Goal: Information Seeking & Learning: Learn about a topic

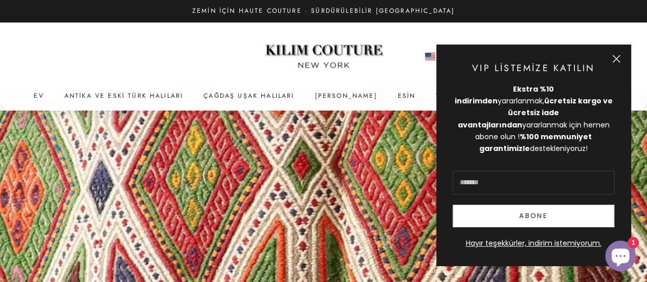
click at [617, 63] on button "Kapalı" at bounding box center [616, 59] width 8 height 8
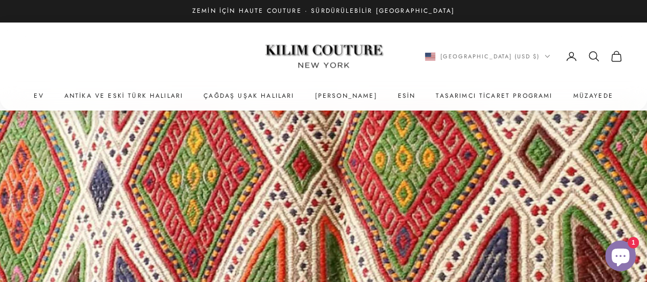
scroll to position [273, 0]
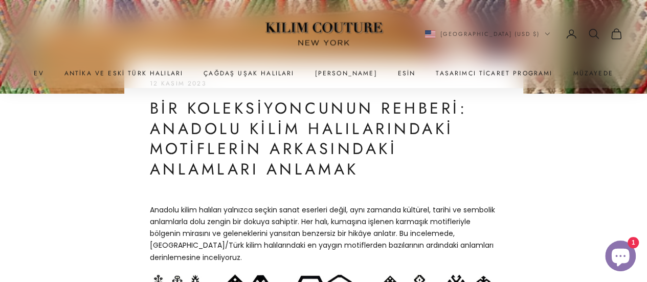
drag, startPoint x: 369, startPoint y: 167, endPoint x: 123, endPoint y: 85, distance: 259.8
drag, startPoint x: 173, startPoint y: 101, endPoint x: 192, endPoint y: 182, distance: 83.0
drag, startPoint x: 191, startPoint y: 209, endPoint x: 218, endPoint y: 231, distance: 34.5
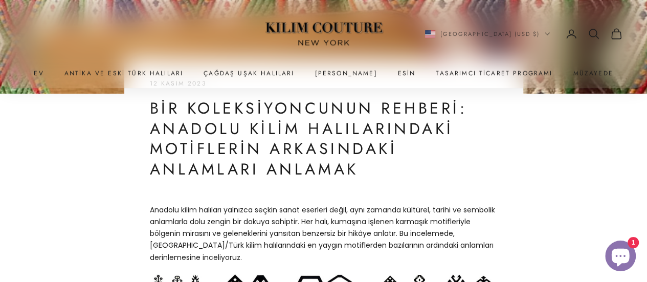
click at [218, 231] on font "Anadolu kilim halıları yalnızca seçkin sanat eserleri değil, aynı zamanda kültü…" at bounding box center [322, 233] width 345 height 57
drag, startPoint x: 195, startPoint y: 215, endPoint x: 238, endPoint y: 258, distance: 61.1
click at [242, 258] on p "Anadolu kilim halıları yalnızca seçkin sanat eserleri değil, aynı zamanda kültü…" at bounding box center [324, 233] width 348 height 59
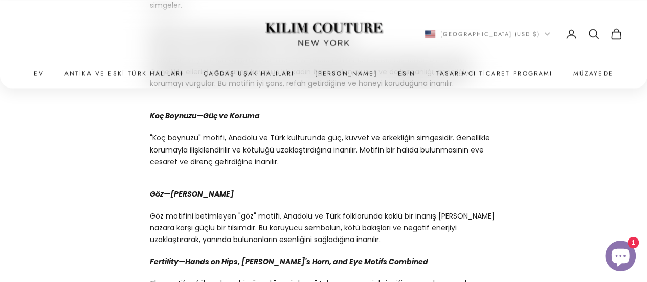
scroll to position [819, 0]
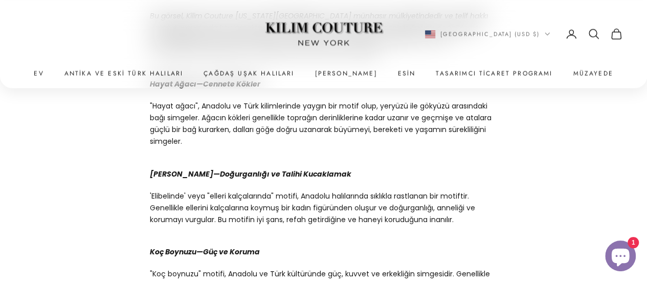
drag, startPoint x: 150, startPoint y: 172, endPoint x: 488, endPoint y: 226, distance: 341.8
click at [457, 217] on p "'Elibelinde' veya "elleri kalçalarında" motifi, Anadolu halılarında sıklıkla ra…" at bounding box center [324, 207] width 348 height 35
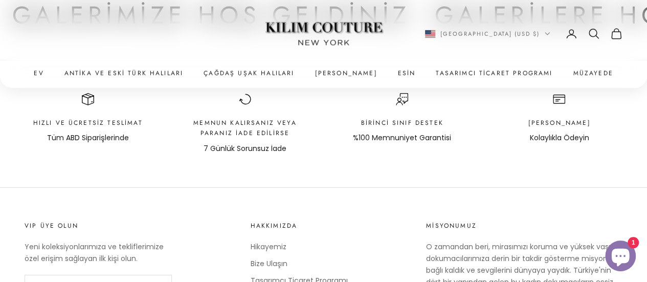
scroll to position [1075, 0]
